Goal: Register for event/course

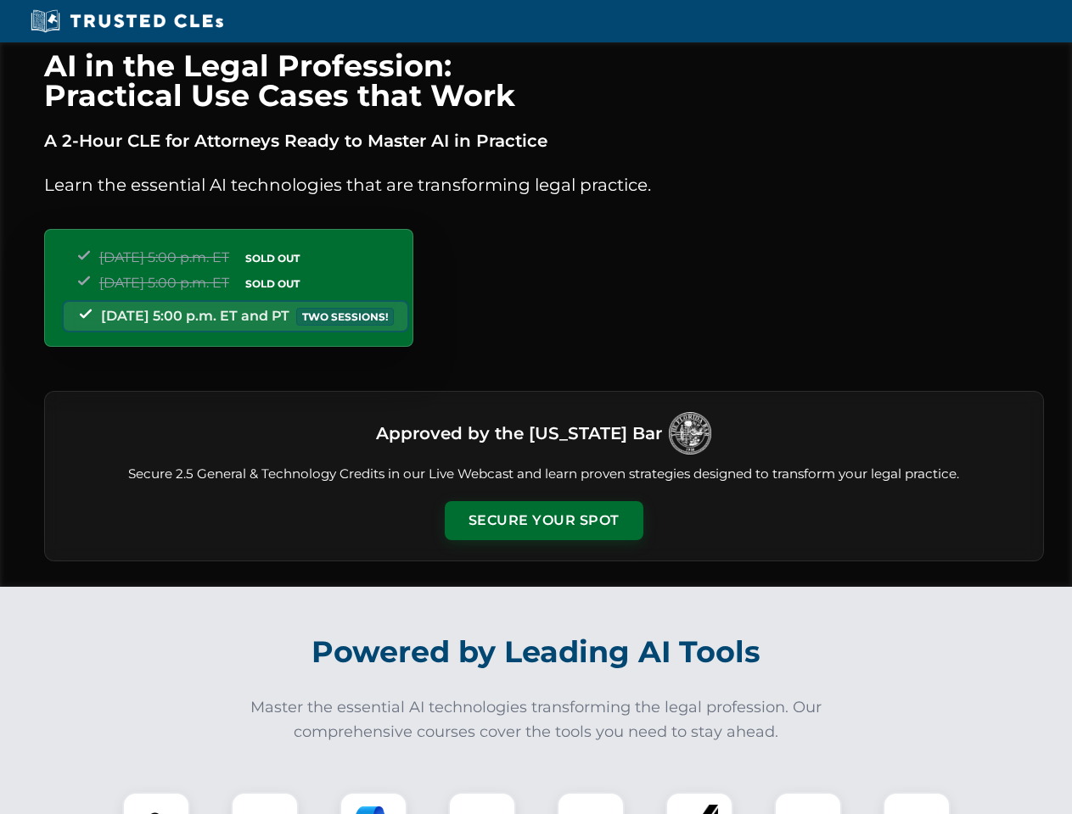
click at [543, 521] on button "Secure Your Spot" at bounding box center [544, 520] width 199 height 39
click at [156, 803] on img at bounding box center [156, 826] width 49 height 49
click at [265, 803] on div at bounding box center [265, 826] width 68 height 68
